Goal: Task Accomplishment & Management: Complete application form

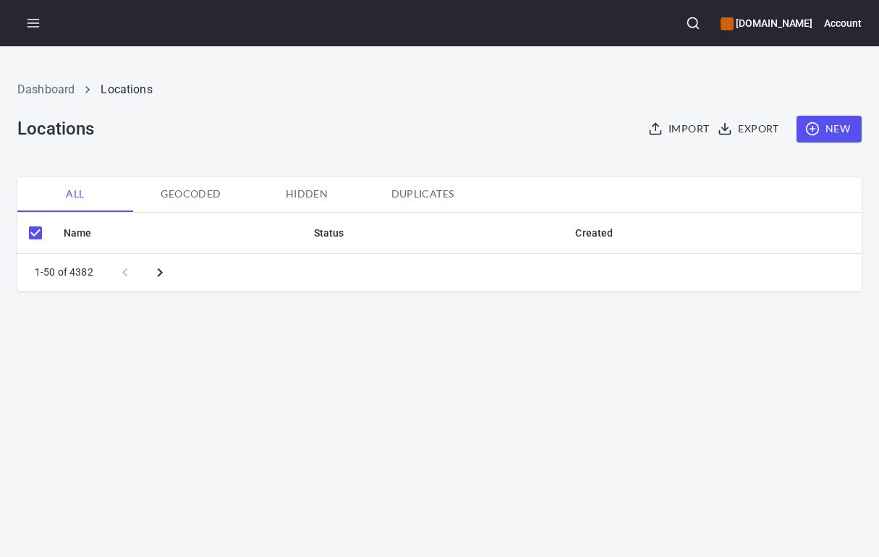
checkbox input "false"
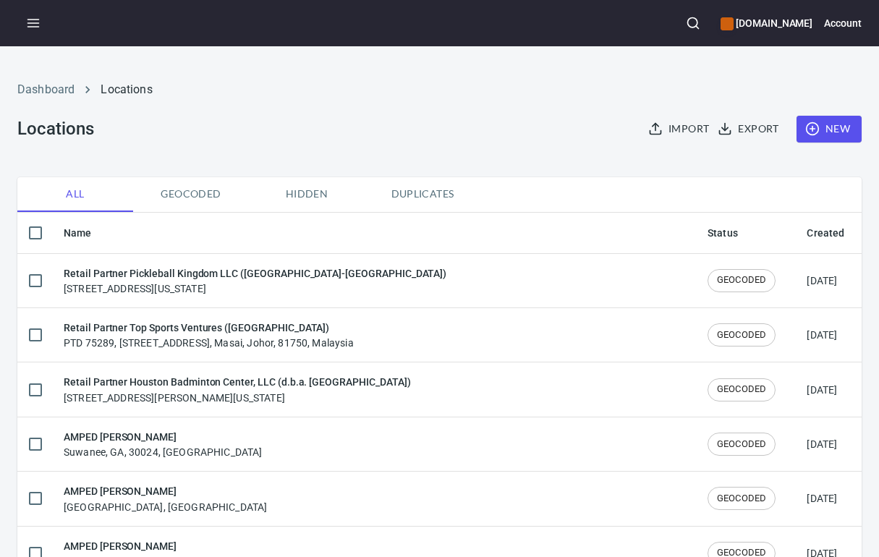
click at [827, 132] on span "New" at bounding box center [829, 129] width 42 height 18
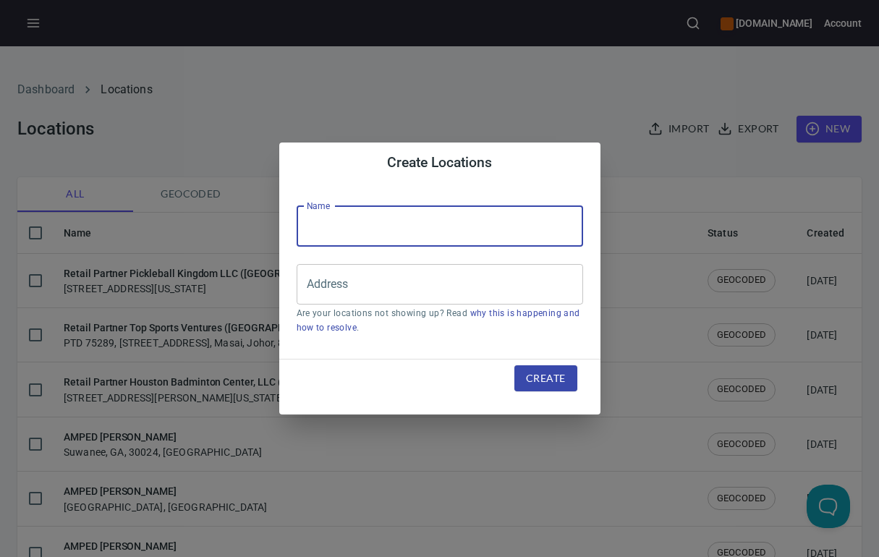
click at [354, 234] on input "text" at bounding box center [440, 226] width 286 height 41
type input "r"
paste input "Ball Masters LLC ([GEOGRAPHIC_DATA])"
type input "Retail Partner Ball Masters LLC ([GEOGRAPHIC_DATA])"
click at [347, 278] on input "Address" at bounding box center [429, 284] width 252 height 27
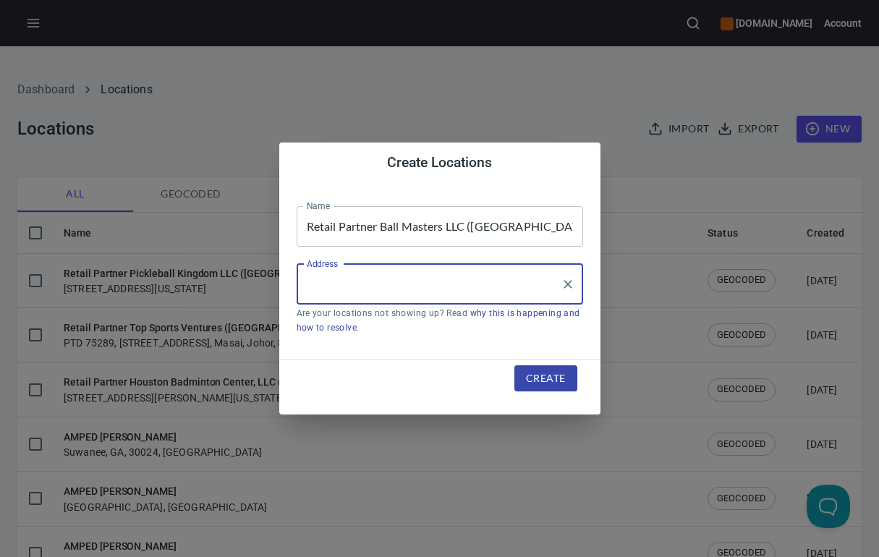
paste input "[STREET_ADDRESS][PERSON_NAME][PERSON_NAME]"
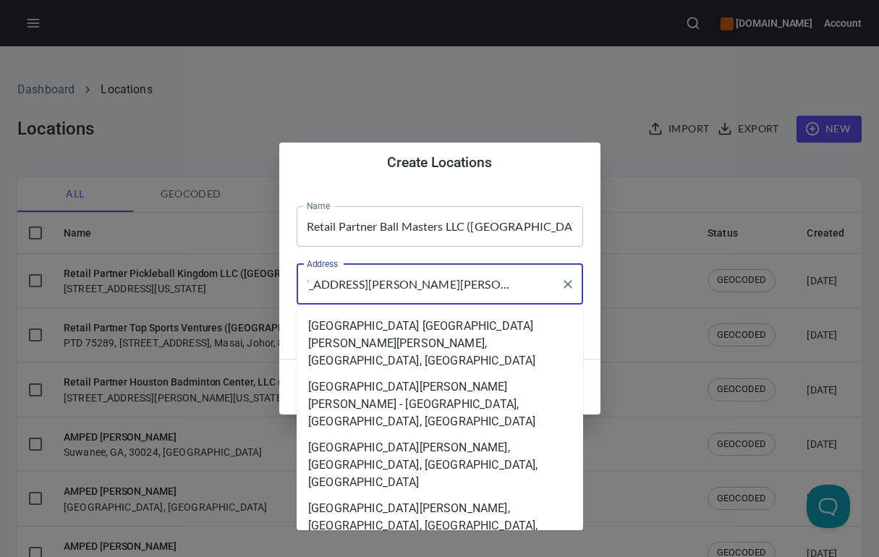
type input "[STREET_ADDRESS][PERSON_NAME][PERSON_NAME]"
click at [534, 532] on div "Create Locations Name Retail Partner Ball Masters LLC ([GEOGRAPHIC_DATA]) Name …" at bounding box center [439, 278] width 879 height 557
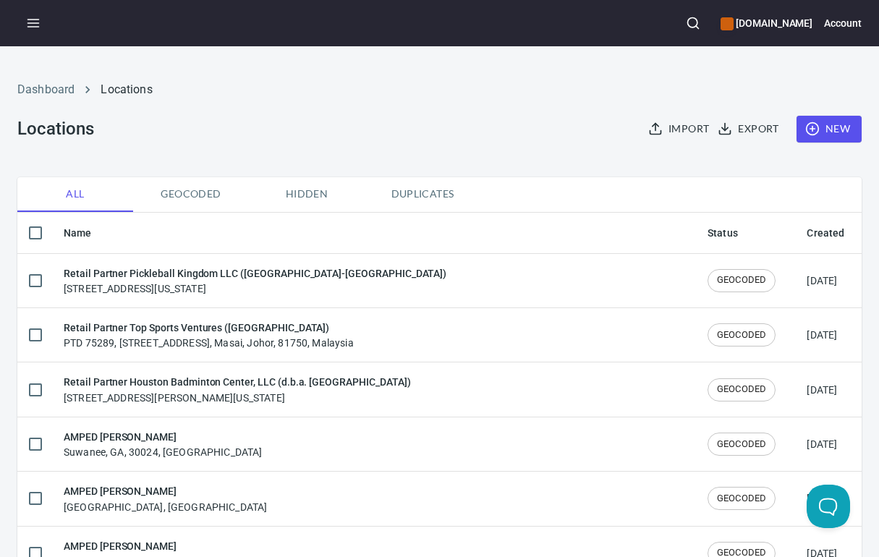
scroll to position [0, 0]
click at [809, 132] on span "New" at bounding box center [829, 129] width 42 height 18
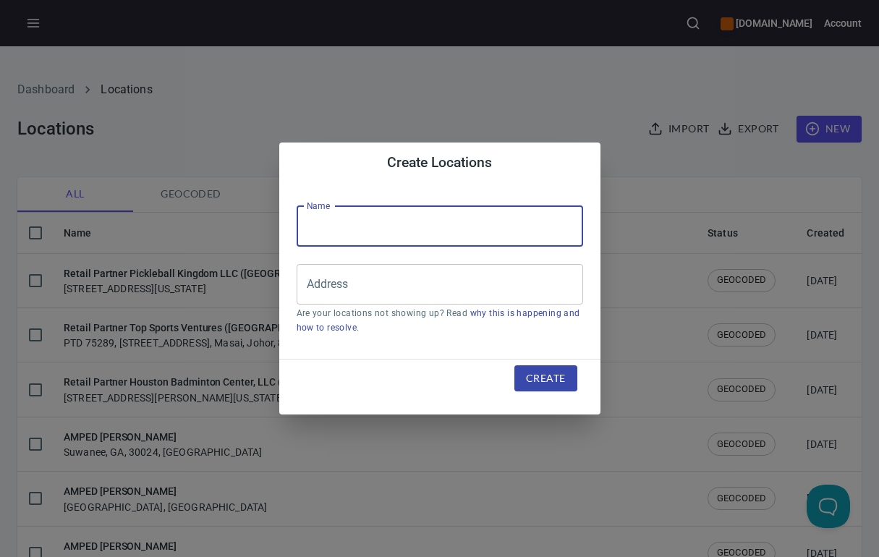
click at [445, 221] on input "text" at bounding box center [440, 226] width 286 height 41
paste input "Ball Masters LLC ([GEOGRAPHIC_DATA])"
type input "Retail Partner Ball Masters LLC ([GEOGRAPHIC_DATA])"
click at [362, 281] on input "Address" at bounding box center [429, 284] width 252 height 27
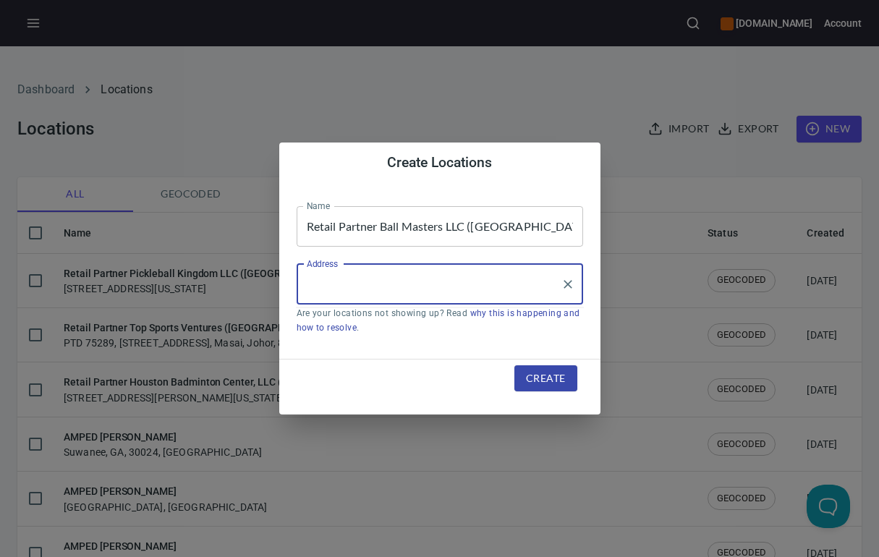
paste input "[PERSON_NAME]"
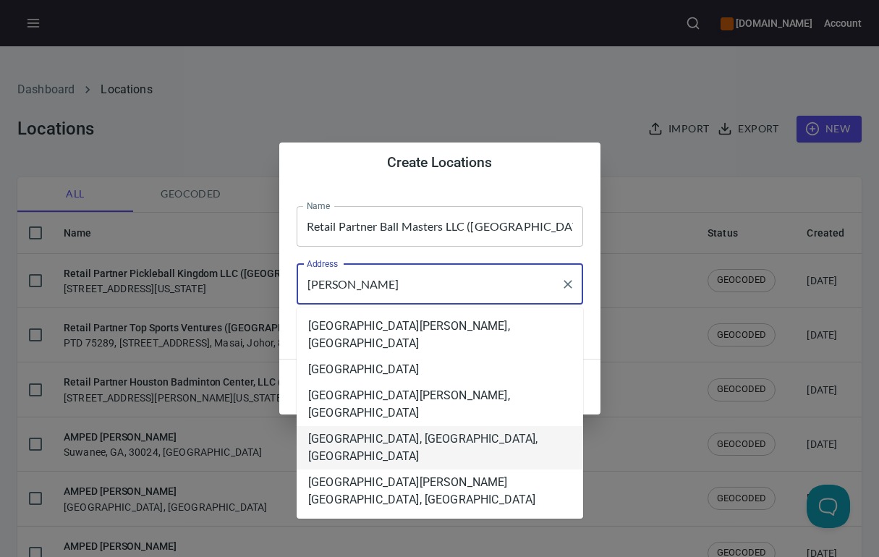
click at [411, 426] on li "[GEOGRAPHIC_DATA], [GEOGRAPHIC_DATA], [GEOGRAPHIC_DATA]" at bounding box center [440, 447] width 286 height 43
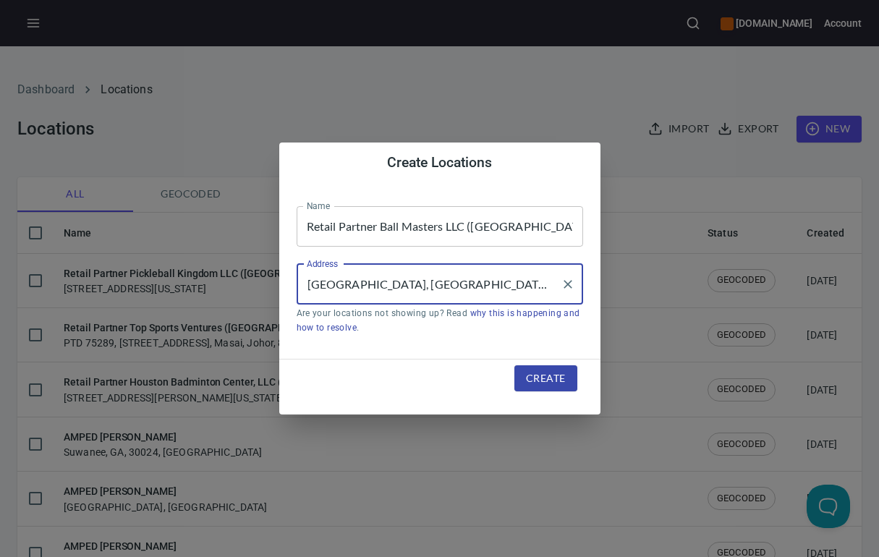
type input "[GEOGRAPHIC_DATA], [GEOGRAPHIC_DATA], [GEOGRAPHIC_DATA]"
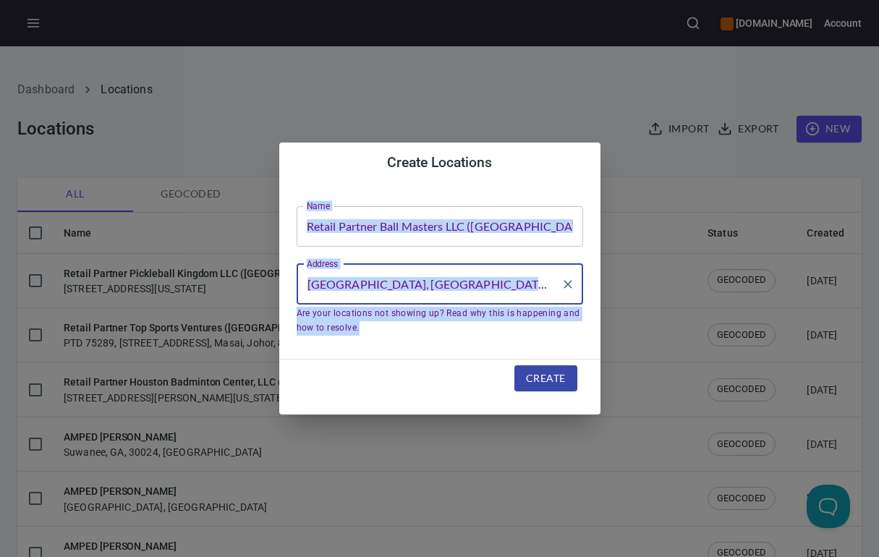
click at [411, 402] on div "Create" at bounding box center [439, 387] width 321 height 56
click at [539, 385] on span "Create" at bounding box center [545, 379] width 39 height 18
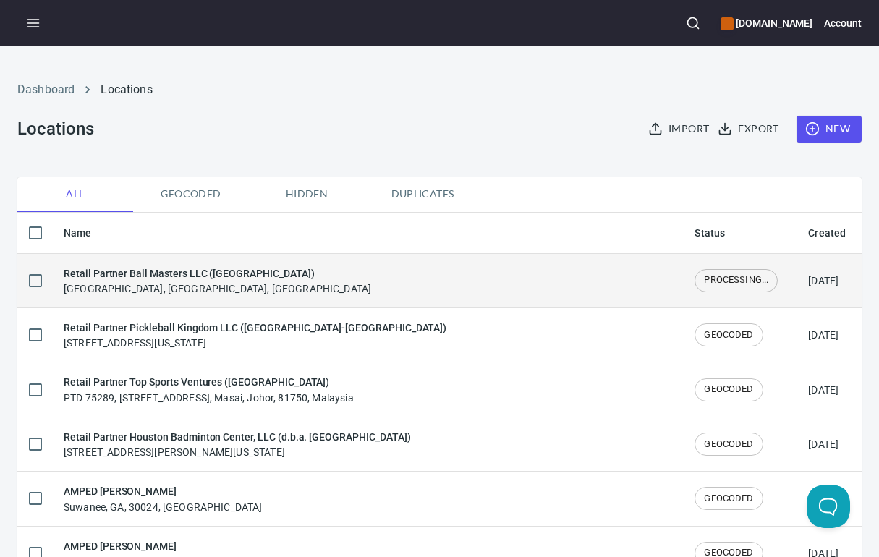
click at [256, 289] on div "Retail Partner Ball Masters LLC ([GEOGRAPHIC_DATA]) [GEOGRAPHIC_DATA], [GEOGRAP…" at bounding box center [368, 280] width 608 height 30
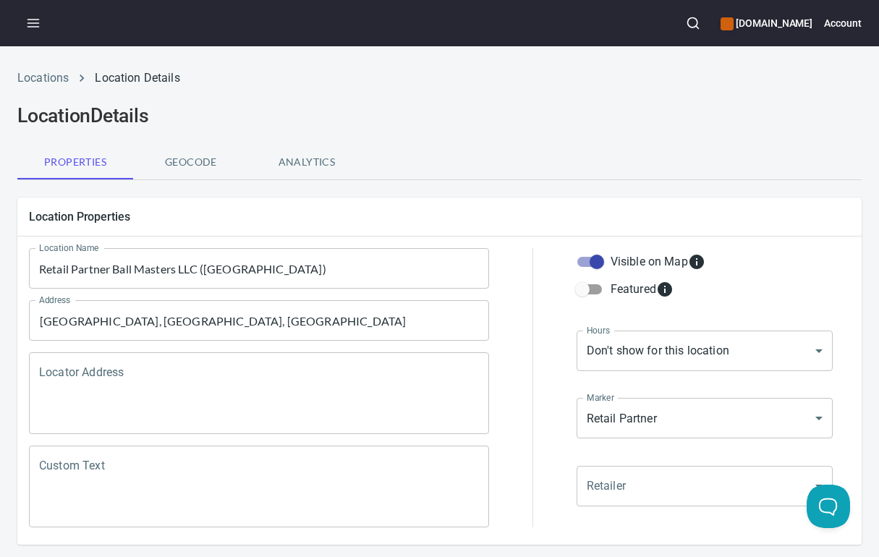
click at [107, 373] on textarea "Locator Address" at bounding box center [259, 393] width 440 height 55
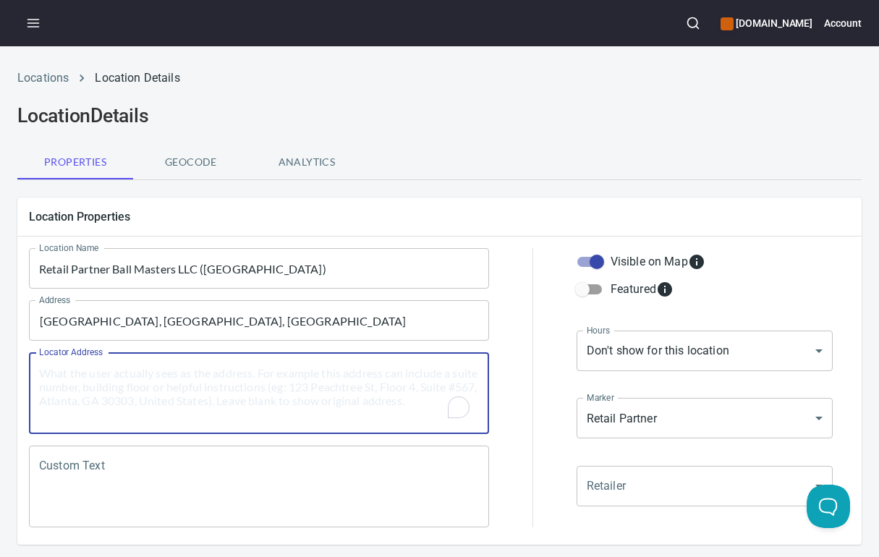
paste textarea "[STREET_ADDRESS][PERSON_NAME][PERSON_NAME]"
type textarea "[STREET_ADDRESS][PERSON_NAME][PERSON_NAME]"
click at [156, 477] on textarea "Custom Text" at bounding box center [259, 486] width 440 height 55
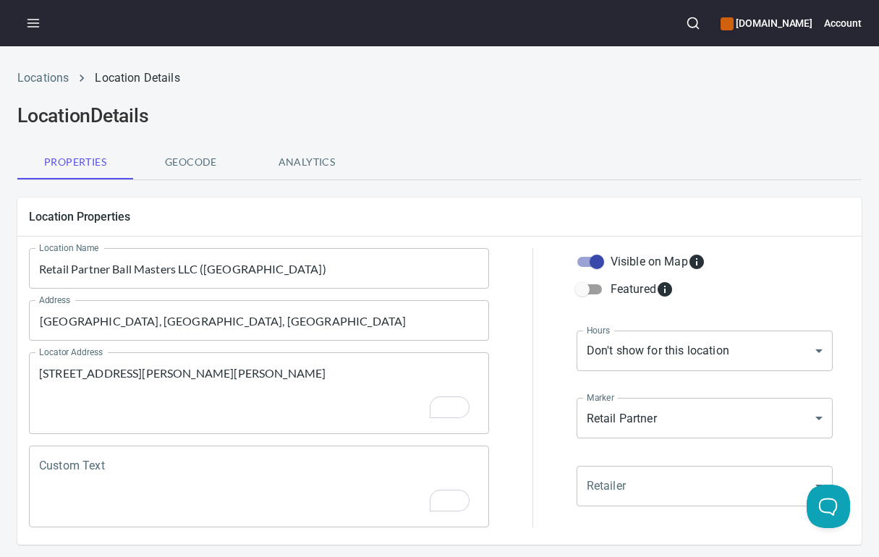
click at [268, 454] on div "Custom Text" at bounding box center [259, 487] width 460 height 82
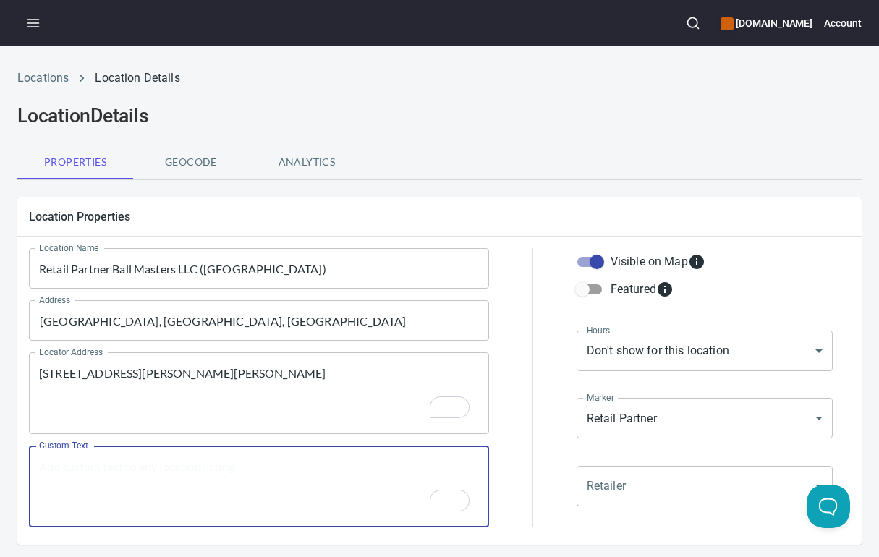
paste textarea "Brands Carried: [PERSON_NAME] Return Policy:"
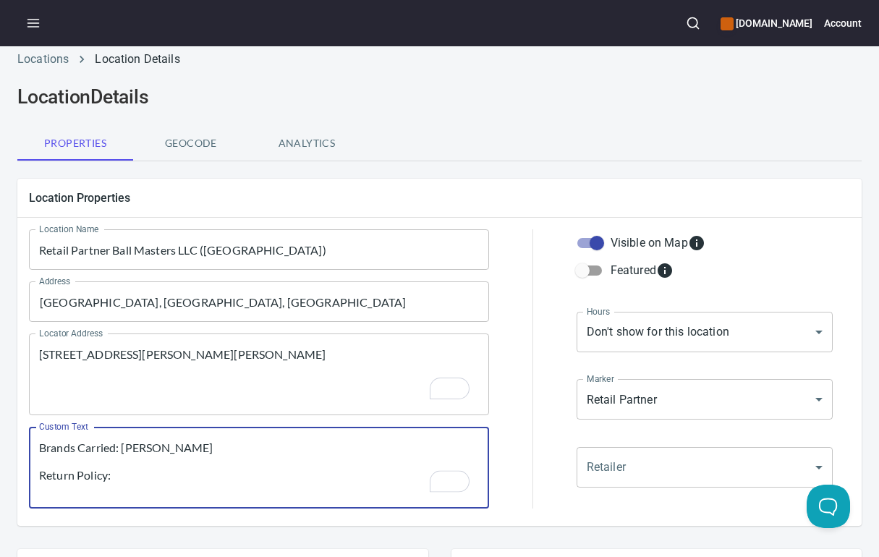
scroll to position [242, 0]
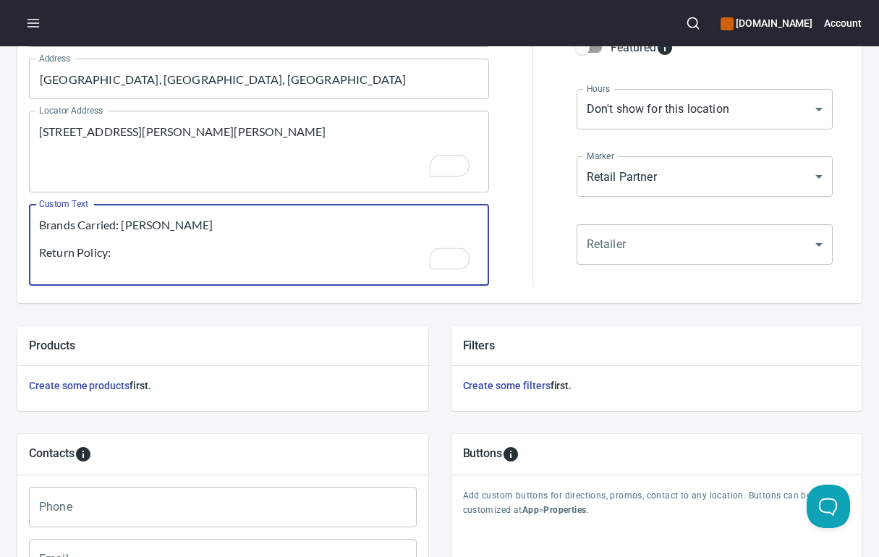
type textarea "Brands Carried: [PERSON_NAME] Return Policy:"
click at [137, 507] on input "Phone" at bounding box center [223, 507] width 388 height 41
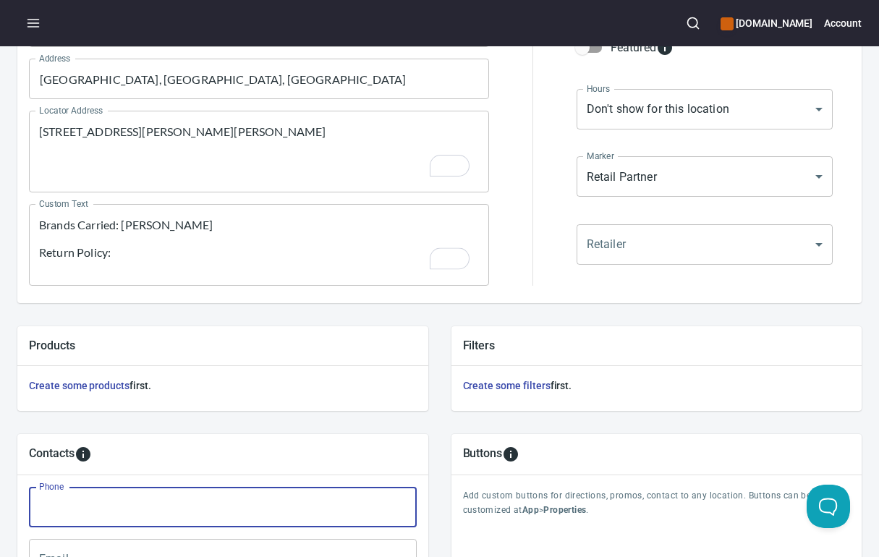
paste input "[PHONE_NUMBER]"
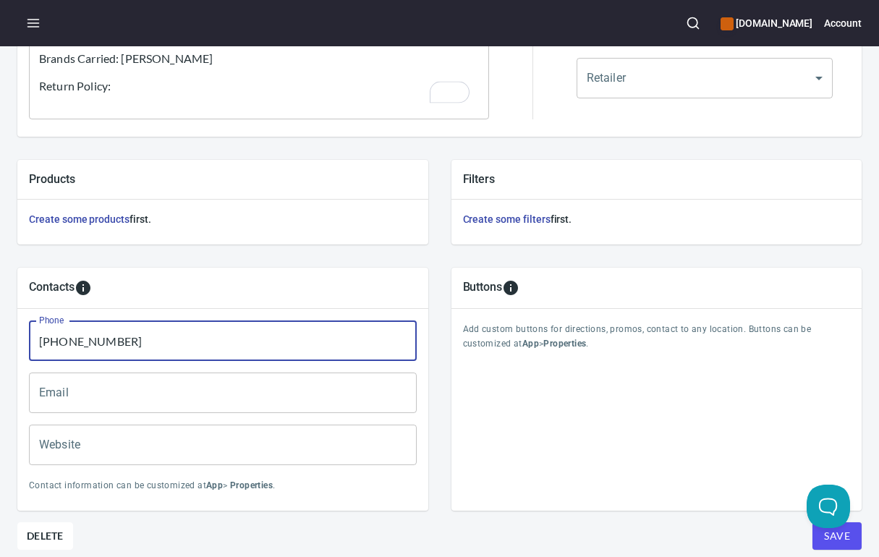
type input "[PHONE_NUMBER]"
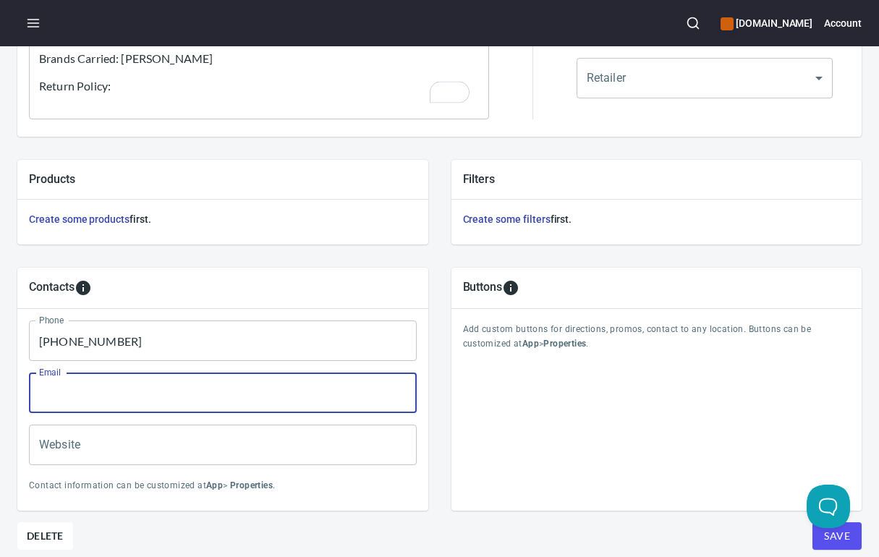
click at [173, 392] on input "Email" at bounding box center [223, 392] width 388 height 41
paste input "[PERSON_NAME][EMAIL_ADDRESS][DOMAIN_NAME]"
type input "[PERSON_NAME][EMAIL_ADDRESS][DOMAIN_NAME]"
click at [99, 451] on input "Website" at bounding box center [223, 445] width 388 height 41
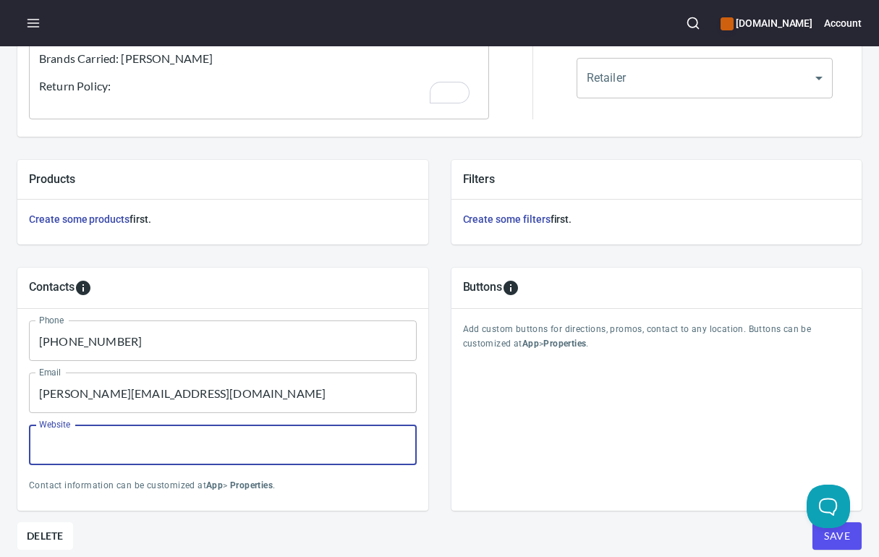
paste input "[DOMAIN_NAME]"
type input "[DOMAIN_NAME]"
drag, startPoint x: 814, startPoint y: 532, endPoint x: 793, endPoint y: 535, distance: 20.5
click at [824, 532] on span "Save" at bounding box center [837, 536] width 26 height 18
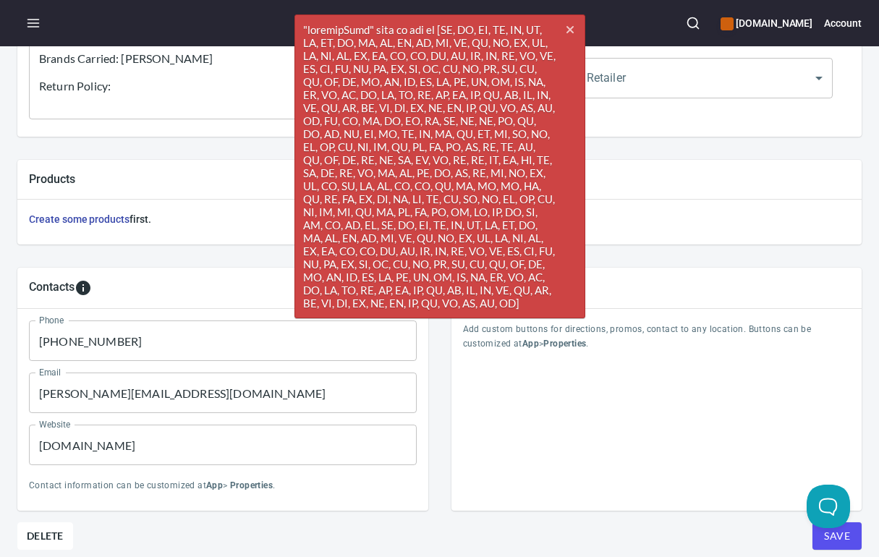
drag, startPoint x: 775, startPoint y: 206, endPoint x: 539, endPoint y: 265, distance: 243.1
click at [775, 206] on div "Create some filters first." at bounding box center [656, 222] width 411 height 45
click at [547, 427] on div "Buttons Add custom buttons for directions, promos, contact to any location. But…" at bounding box center [656, 389] width 411 height 243
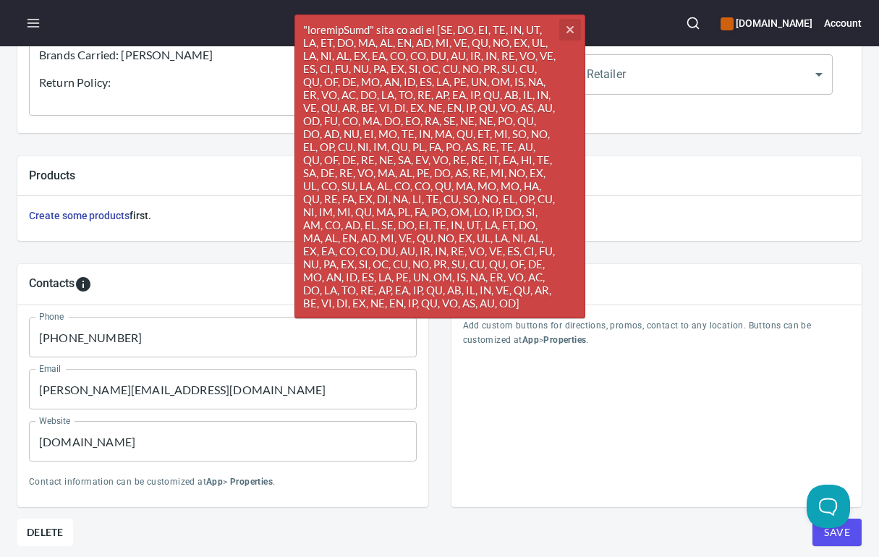
click at [575, 31] on button "cross" at bounding box center [570, 30] width 22 height 22
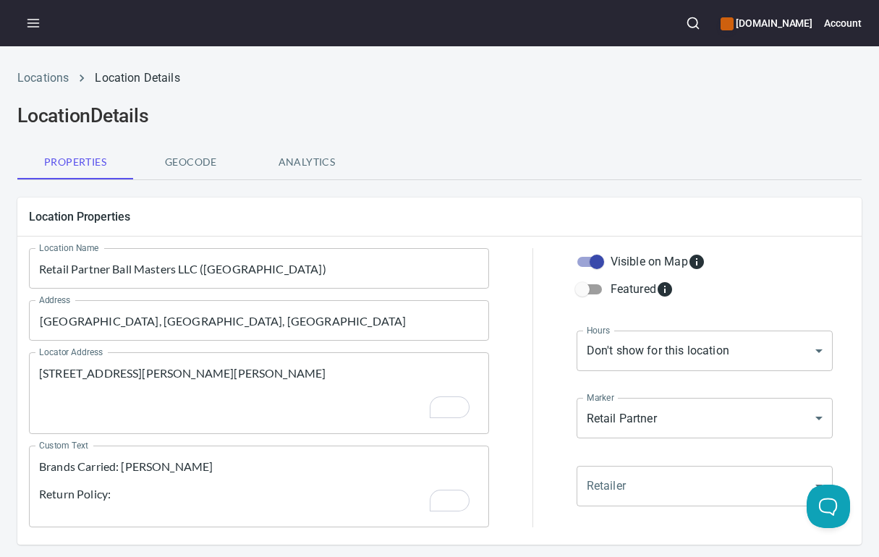
scroll to position [0, 0]
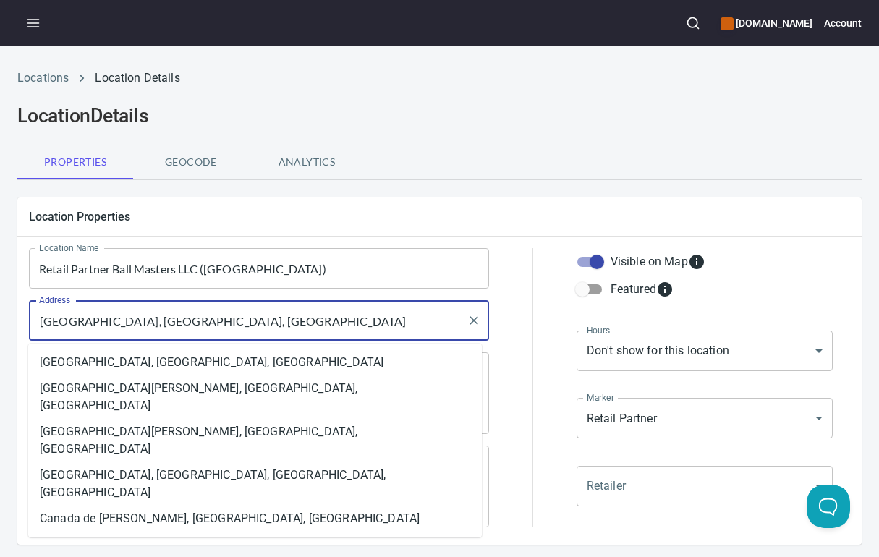
click at [255, 323] on input "[GEOGRAPHIC_DATA], [GEOGRAPHIC_DATA], [GEOGRAPHIC_DATA]" at bounding box center [247, 320] width 425 height 27
click at [90, 359] on li "[GEOGRAPHIC_DATA], [GEOGRAPHIC_DATA], [GEOGRAPHIC_DATA]" at bounding box center [254, 362] width 453 height 26
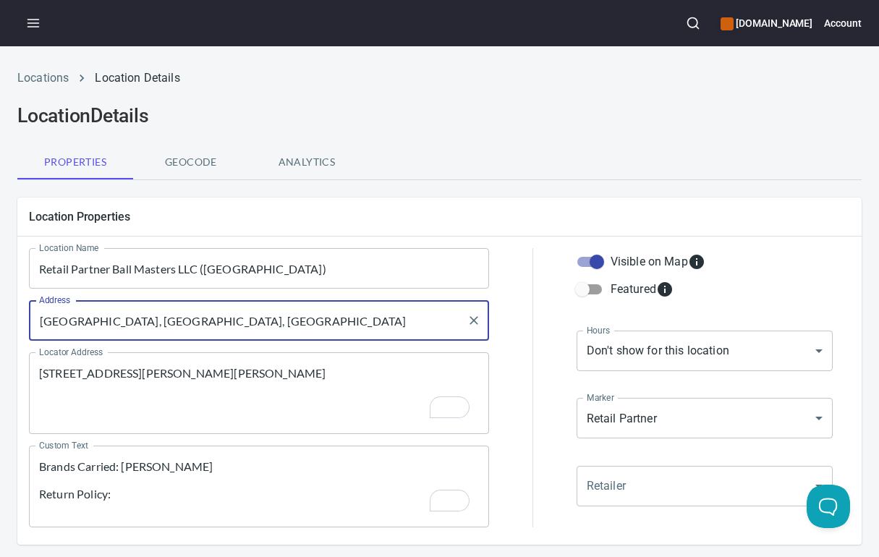
click at [762, 524] on div "Retailer ​ Retailer" at bounding box center [705, 497] width 262 height 68
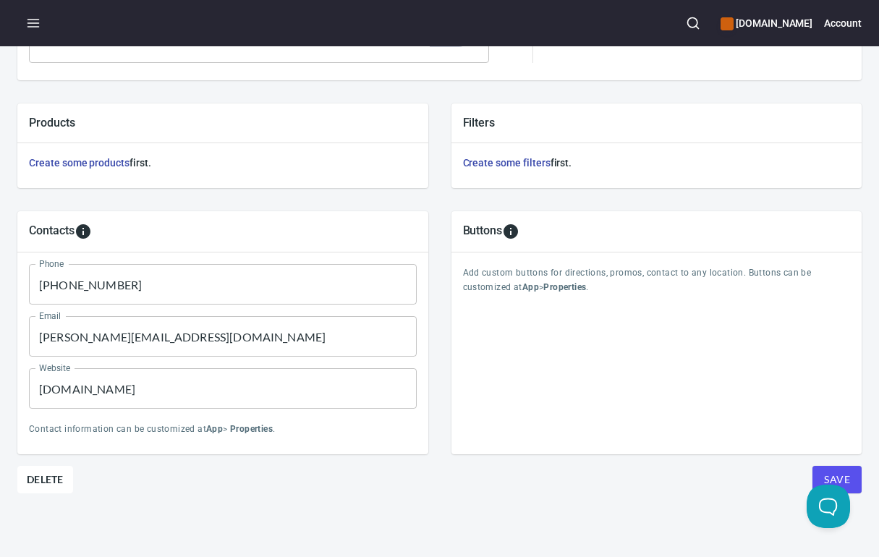
scroll to position [475, 0]
click at [825, 471] on span "Save" at bounding box center [837, 480] width 26 height 18
